Goal: Task Accomplishment & Management: Use online tool/utility

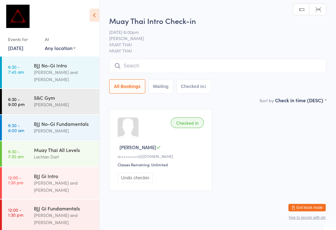
scroll to position [181, 0]
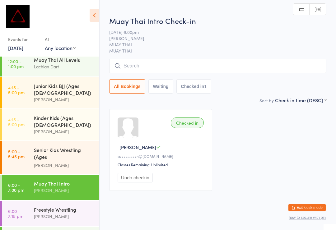
click at [136, 69] on input "search" at bounding box center [217, 66] width 217 height 14
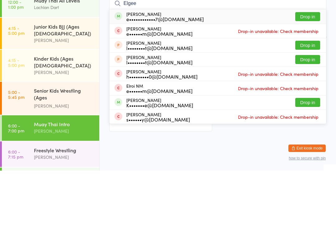
type input "Elgee"
click at [298, 72] on button "Drop in" at bounding box center [308, 76] width 25 height 9
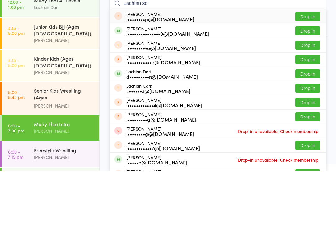
type input "Lachlan sc"
click at [304, 86] on button "Drop in" at bounding box center [308, 90] width 25 height 9
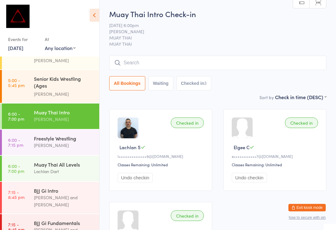
scroll to position [252, 0]
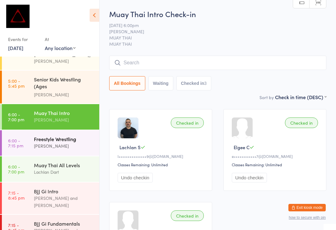
click at [79, 130] on div "Freestyle Wrestling [PERSON_NAME]" at bounding box center [66, 142] width 65 height 25
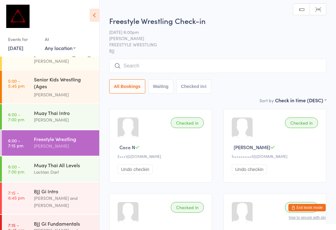
click at [211, 69] on input "search" at bounding box center [217, 66] width 217 height 14
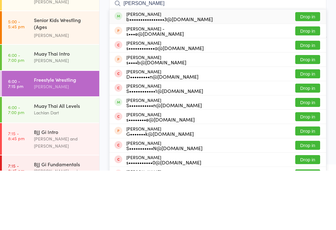
type input "[PERSON_NAME]"
click at [313, 72] on button "Drop in" at bounding box center [308, 76] width 25 height 9
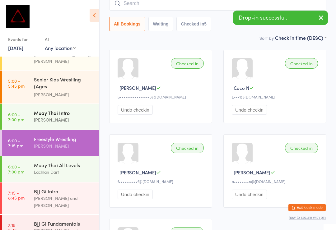
click at [64, 116] on div "[PERSON_NAME]" at bounding box center [64, 119] width 60 height 7
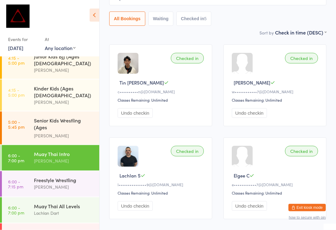
scroll to position [207, 0]
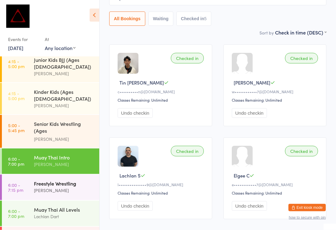
click at [63, 187] on div "[PERSON_NAME]" at bounding box center [64, 190] width 60 height 7
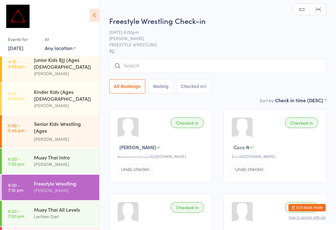
click at [193, 70] on input "search" at bounding box center [217, 66] width 217 height 14
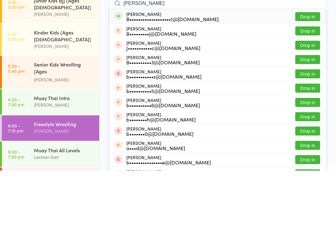
type input "[PERSON_NAME]"
click at [313, 72] on button "Drop in" at bounding box center [308, 76] width 25 height 9
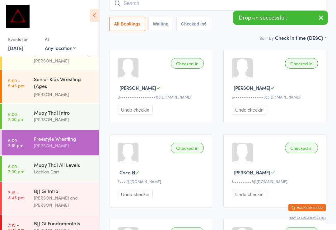
scroll to position [252, 0]
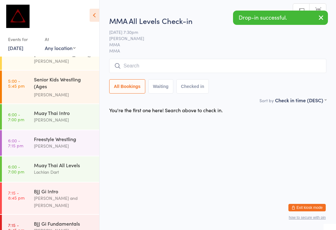
click at [183, 73] on input "search" at bounding box center [217, 66] width 217 height 14
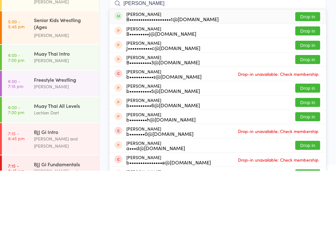
type input "[PERSON_NAME]"
click at [320, 72] on button "Drop in" at bounding box center [308, 76] width 25 height 9
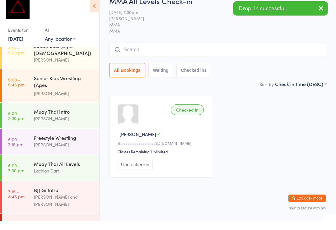
scroll to position [242, 0]
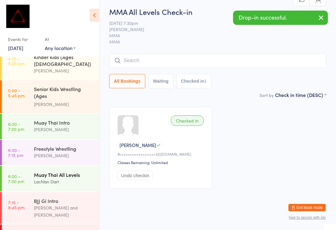
click at [75, 172] on div "Muay Thai All Levels" at bounding box center [64, 175] width 60 height 7
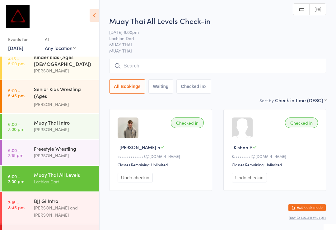
click at [208, 64] on input "search" at bounding box center [217, 66] width 217 height 14
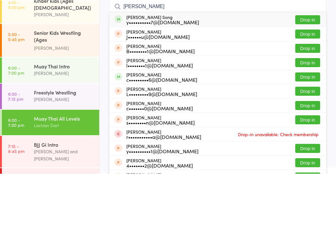
type input "[PERSON_NAME]"
click at [309, 72] on button "Drop in" at bounding box center [308, 76] width 25 height 9
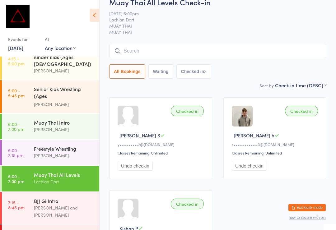
click at [214, 51] on input "search" at bounding box center [217, 51] width 217 height 14
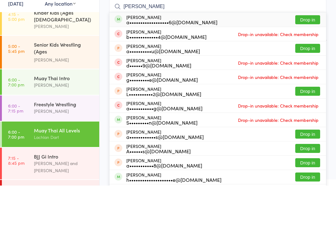
type input "[PERSON_NAME]"
click at [308, 60] on button "Drop in" at bounding box center [308, 64] width 25 height 9
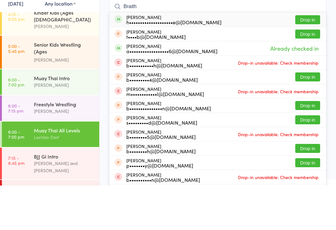
type input "Braith"
click at [311, 60] on button "Drop in" at bounding box center [308, 64] width 25 height 9
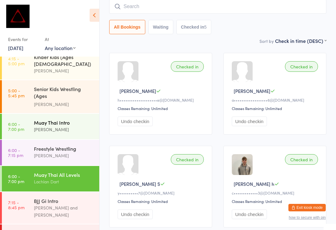
click at [53, 119] on div "Muay Thai Intro" at bounding box center [64, 122] width 60 height 7
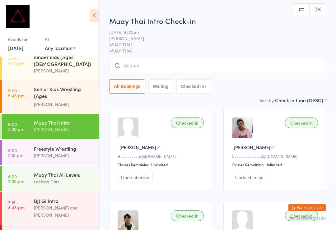
click at [153, 64] on input "search" at bounding box center [217, 66] width 217 height 14
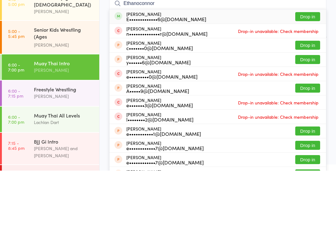
type input "Ethanoconnor"
click at [306, 72] on button "Drop in" at bounding box center [308, 76] width 25 height 9
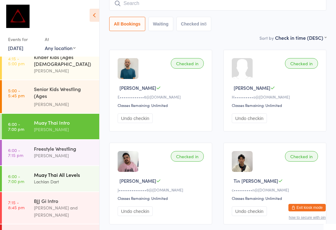
click at [82, 178] on div "Lachlan Dart" at bounding box center [64, 181] width 60 height 7
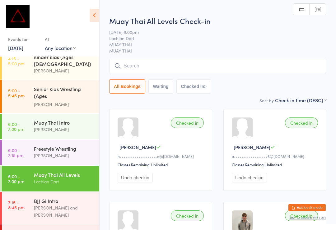
click at [222, 68] on input "search" at bounding box center [217, 66] width 217 height 14
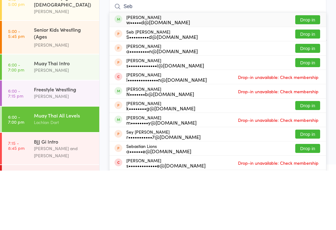
type input "Seb"
click at [310, 75] on button "Drop in" at bounding box center [308, 79] width 25 height 9
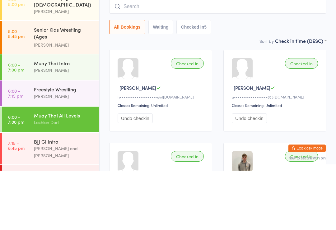
scroll to position [59, 0]
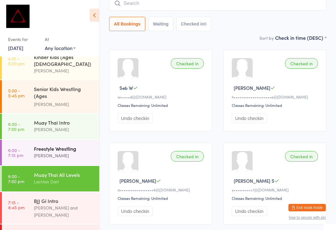
click at [60, 145] on div "Freestyle Wrestling" at bounding box center [64, 148] width 60 height 7
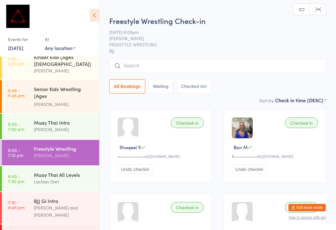
click at [244, 64] on input "search" at bounding box center [217, 66] width 217 height 14
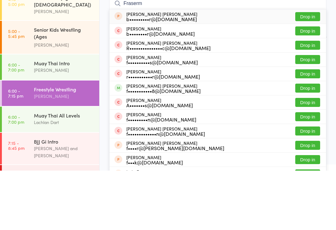
type input "Fraserm"
click at [314, 143] on button "Drop in" at bounding box center [308, 147] width 25 height 9
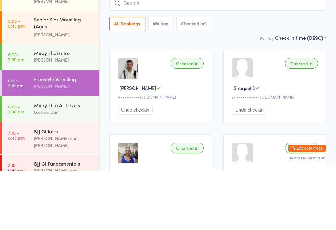
scroll to position [252, 0]
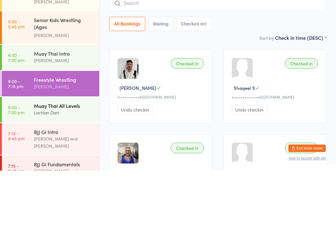
click at [79, 169] on div "Lachlan Dart" at bounding box center [64, 172] width 60 height 7
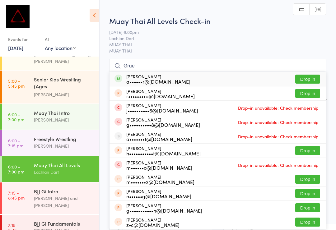
type input "Grue"
click at [310, 78] on button "Drop in" at bounding box center [308, 79] width 25 height 9
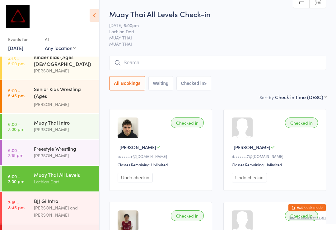
click at [267, 64] on input "search" at bounding box center [217, 63] width 217 height 14
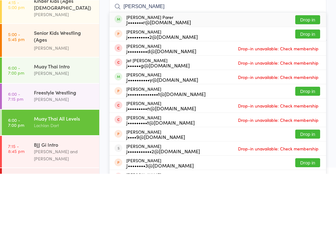
type input "[PERSON_NAME]"
click at [308, 72] on button "Drop in" at bounding box center [308, 76] width 25 height 9
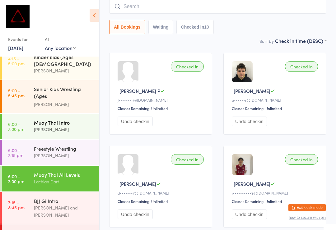
click at [76, 126] on div "[PERSON_NAME]" at bounding box center [64, 129] width 60 height 7
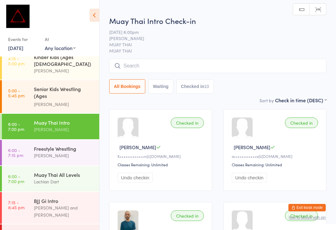
click at [222, 66] on input "search" at bounding box center [217, 66] width 217 height 14
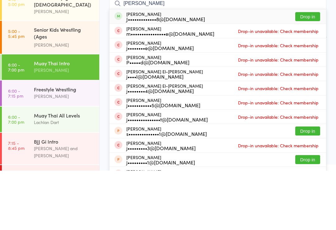
type input "[PERSON_NAME]"
click at [315, 72] on button "Drop in" at bounding box center [308, 76] width 25 height 9
